Goal: Information Seeking & Learning: Learn about a topic

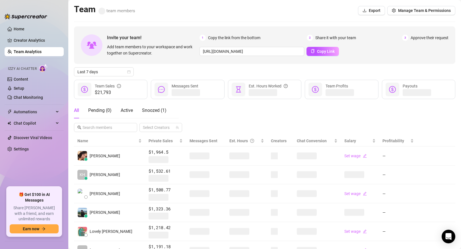
click at [103, 121] on div "All Pending ( 0 ) Active Snoozed ( 1 )" at bounding box center [126, 113] width 105 height 20
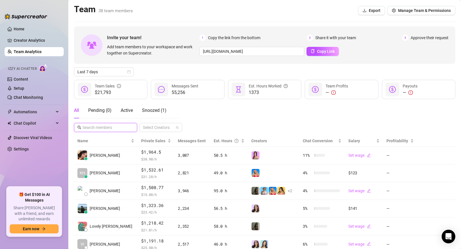
click at [105, 125] on input "text" at bounding box center [105, 128] width 47 height 6
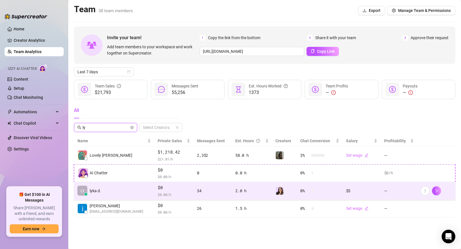
type input "ly"
click at [109, 190] on td "LY lyka d." at bounding box center [114, 191] width 80 height 18
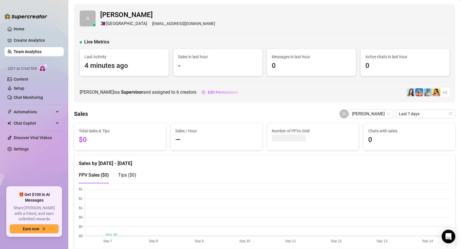
click at [168, 150] on div "Total Sales & Tips $0" at bounding box center [120, 136] width 96 height 27
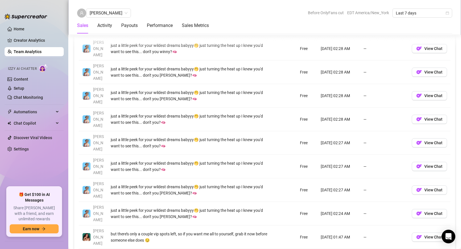
scroll to position [428, 0]
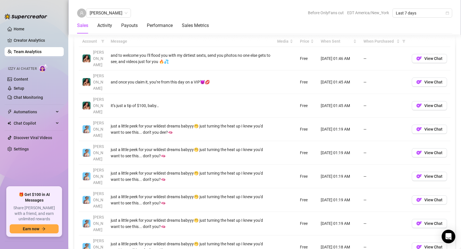
scroll to position [420, 0]
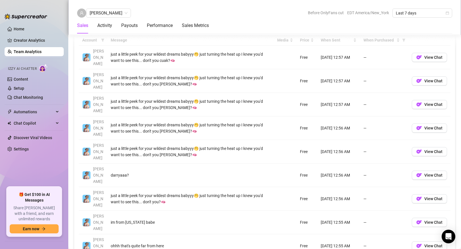
click at [225, 164] on td "darryaaa?" at bounding box center [190, 176] width 166 height 24
